Goal: Task Accomplishment & Management: Use online tool/utility

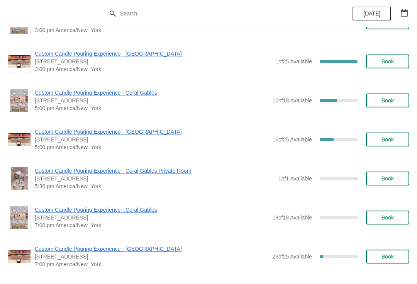
scroll to position [292, 0]
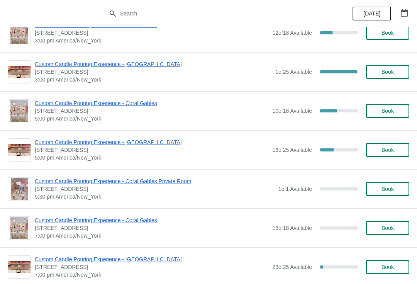
click at [164, 146] on span "Custom Candle Pouring Experience - [GEOGRAPHIC_DATA]" at bounding box center [152, 142] width 234 height 8
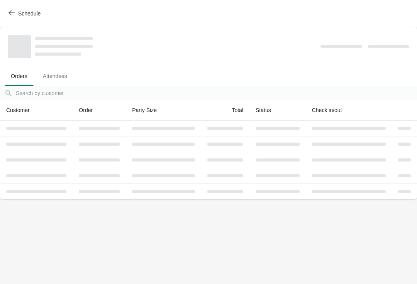
scroll to position [0, 0]
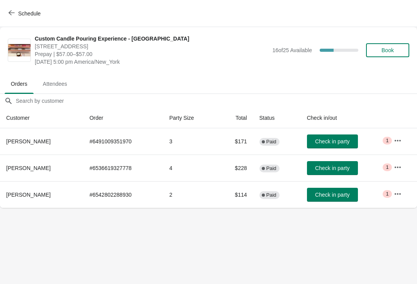
click at [8, 12] on button "Schedule" at bounding box center [25, 14] width 43 height 14
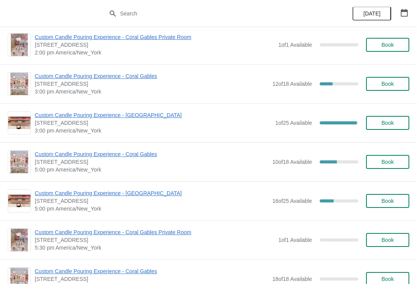
scroll to position [240, 0]
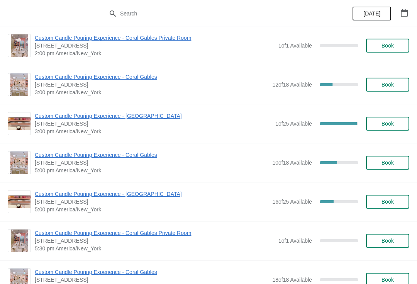
click at [159, 118] on span "Custom Candle Pouring Experience - [GEOGRAPHIC_DATA]" at bounding box center [153, 116] width 237 height 8
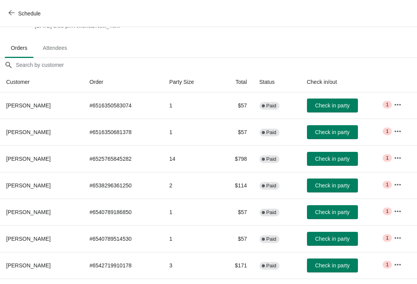
scroll to position [37, 0]
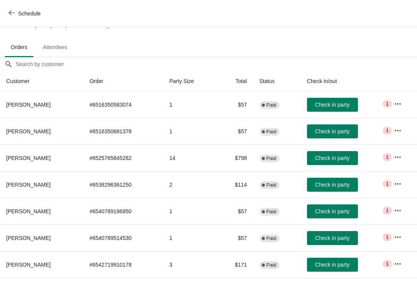
click at [342, 164] on button "Check in party" at bounding box center [332, 158] width 51 height 14
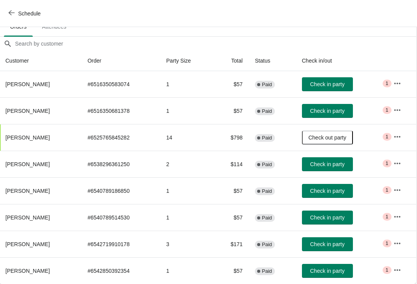
scroll to position [57, 0]
click at [335, 249] on button "Check in party" at bounding box center [327, 244] width 51 height 14
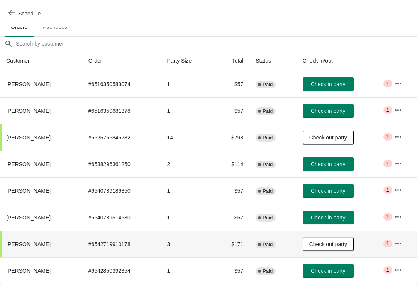
scroll to position [57, 0]
click at [342, 116] on button "Check in party" at bounding box center [328, 111] width 51 height 14
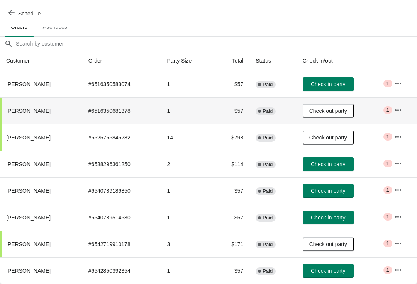
click at [336, 88] on button "Check in party" at bounding box center [328, 84] width 51 height 14
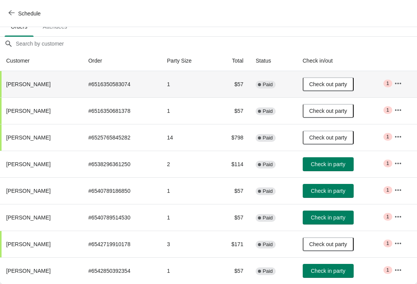
click at [14, 16] on span "button" at bounding box center [11, 13] width 6 height 7
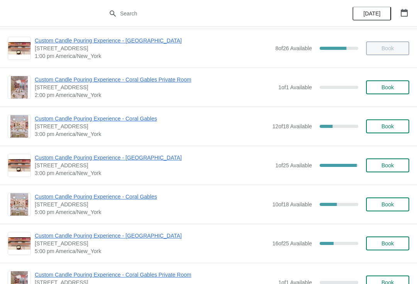
scroll to position [200, 0]
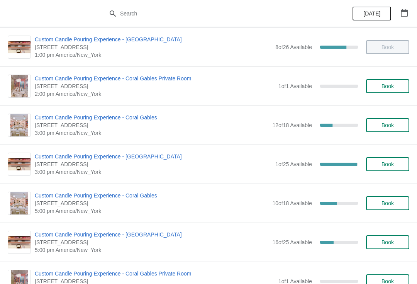
click at [389, 169] on button "Book" at bounding box center [387, 164] width 43 height 14
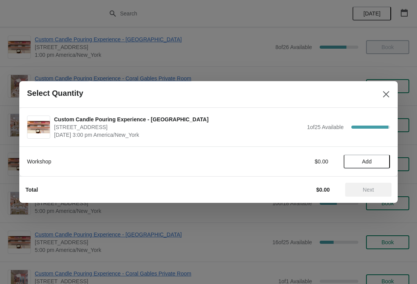
click at [383, 96] on icon "Close" at bounding box center [386, 94] width 8 height 8
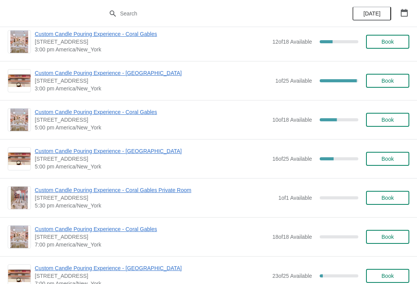
scroll to position [257, 0]
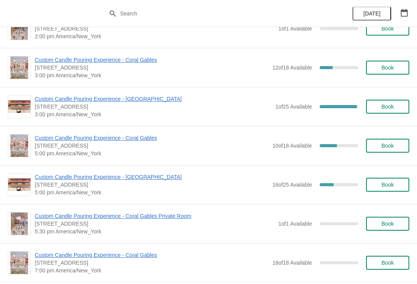
click at [155, 97] on span "Custom Candle Pouring Experience - [GEOGRAPHIC_DATA]" at bounding box center [153, 99] width 237 height 8
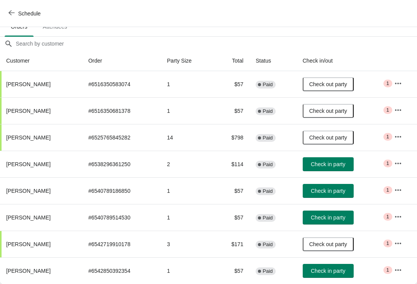
scroll to position [57, 0]
click at [333, 220] on span "Check in party" at bounding box center [328, 217] width 34 height 6
click at [339, 190] on span "Check in party" at bounding box center [328, 191] width 34 height 6
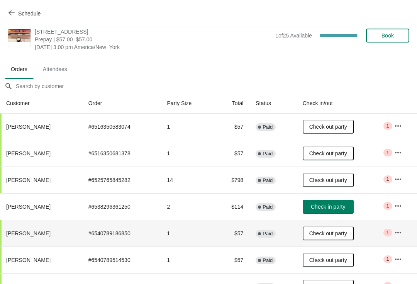
scroll to position [15, 0]
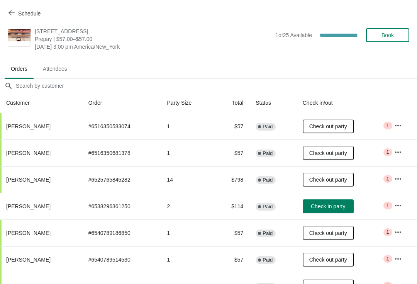
click at [278, 54] on div "Custom Candle Pouring Experience - Fort Lauderdale 914 East Las Olas Boulevard,…" at bounding box center [208, 35] width 417 height 46
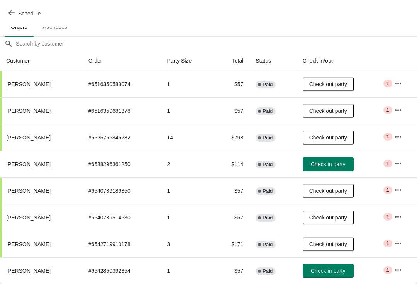
scroll to position [57, 0]
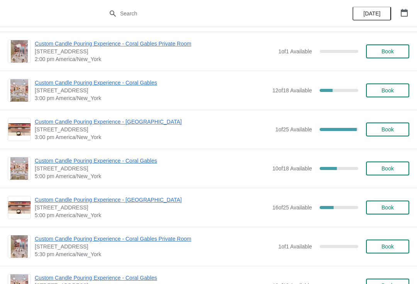
scroll to position [234, 0]
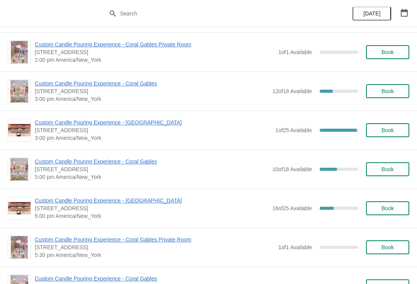
click at [392, 130] on span "Book" at bounding box center [387, 130] width 12 height 6
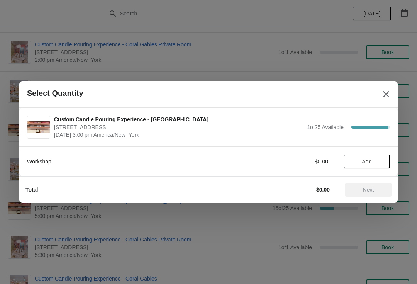
click at [367, 164] on span "Add" at bounding box center [367, 161] width 10 height 6
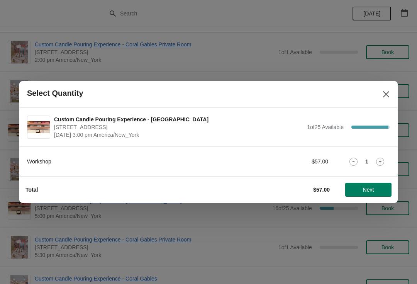
click at [369, 193] on span "Next" at bounding box center [368, 189] width 11 height 6
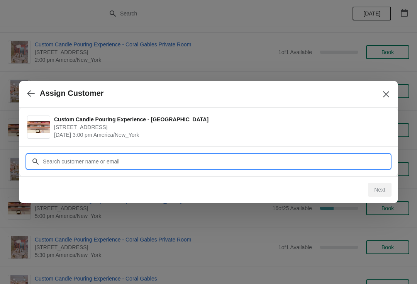
click at [343, 166] on input "Customer" at bounding box center [215, 161] width 347 height 14
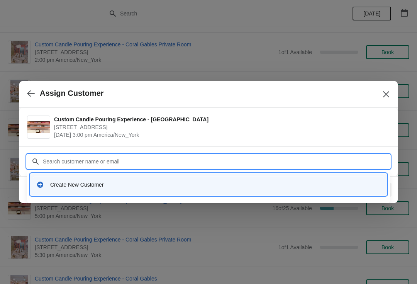
click at [289, 184] on div "Create New Customer" at bounding box center [215, 185] width 330 height 8
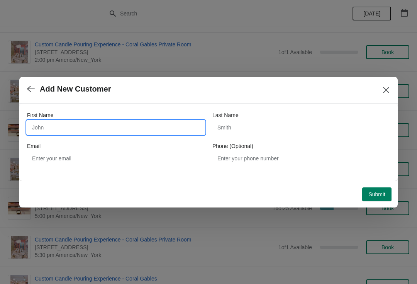
click at [155, 132] on input "First Name" at bounding box center [116, 127] width 178 height 14
click at [135, 129] on input "There is" at bounding box center [116, 127] width 178 height 14
click at [93, 132] on input "Therecia" at bounding box center [116, 127] width 178 height 14
click at [96, 132] on input "Therecia" at bounding box center [116, 127] width 178 height 14
type input "Therecia"
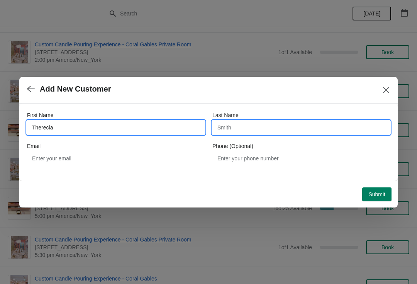
click at [262, 130] on input "Last Name" at bounding box center [301, 127] width 178 height 14
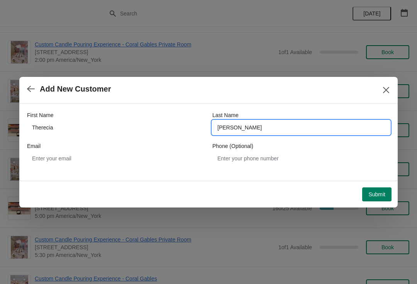
type input "[PERSON_NAME]"
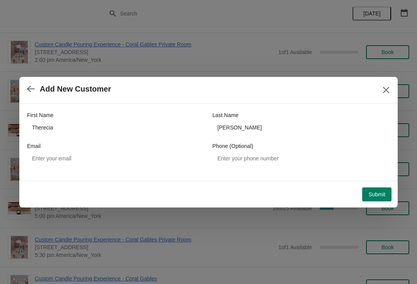
click at [372, 194] on span "Submit" at bounding box center [376, 194] width 17 height 6
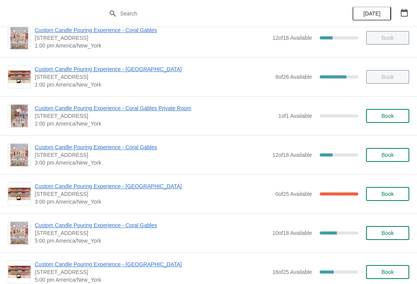
scroll to position [174, 0]
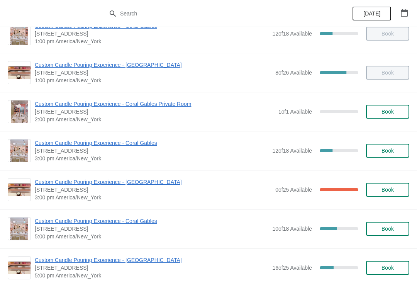
click at [144, 185] on span "Custom Candle Pouring Experience - [GEOGRAPHIC_DATA]" at bounding box center [153, 182] width 237 height 8
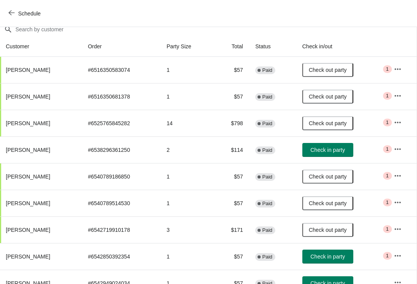
scroll to position [71, 0]
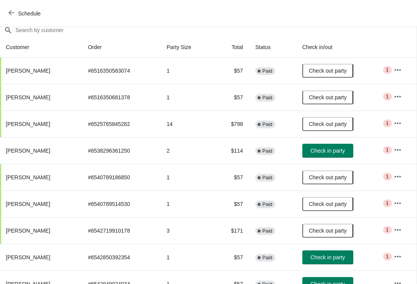
click at [337, 154] on span "Check in party" at bounding box center [327, 150] width 34 height 6
